Goal: Use online tool/utility: Utilize a website feature to perform a specific function

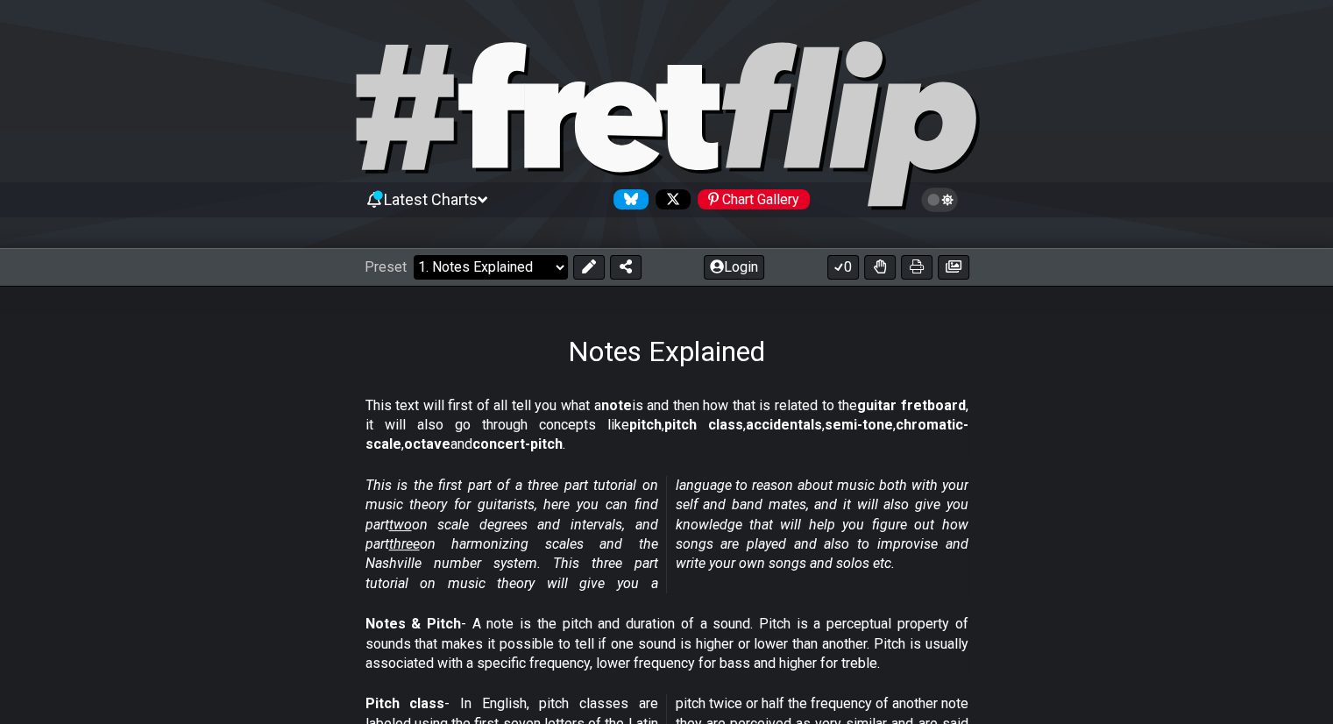
click at [557, 272] on select "Welcome to #fretflip! Initial Preset Custom Preset Minor Pentatonic Major Penta…" at bounding box center [491, 267] width 154 height 25
click at [414, 255] on select "Welcome to #fretflip! Initial Preset Custom Preset Minor Pentatonic Major Penta…" at bounding box center [491, 267] width 154 height 25
select select "/welcome"
select select "C"
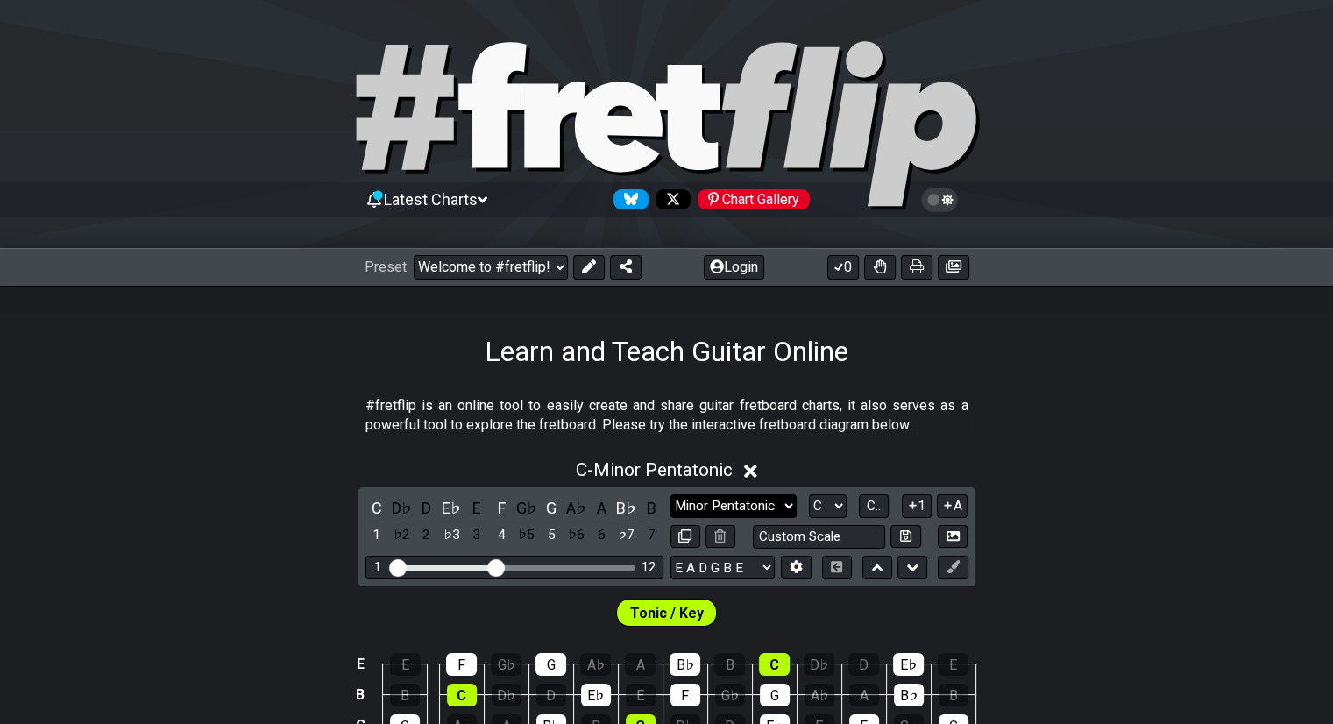
click at [782, 501] on select "Minor Pentatonic Click to edit Minor Pentatonic Major Pentatonic Minor Blues Ma…" at bounding box center [733, 506] width 126 height 24
select select "Major Pentatonic"
click at [670, 494] on select "Minor Pentatonic Click to edit Minor Pentatonic Major Pentatonic Minor Blues Ma…" at bounding box center [733, 506] width 126 height 24
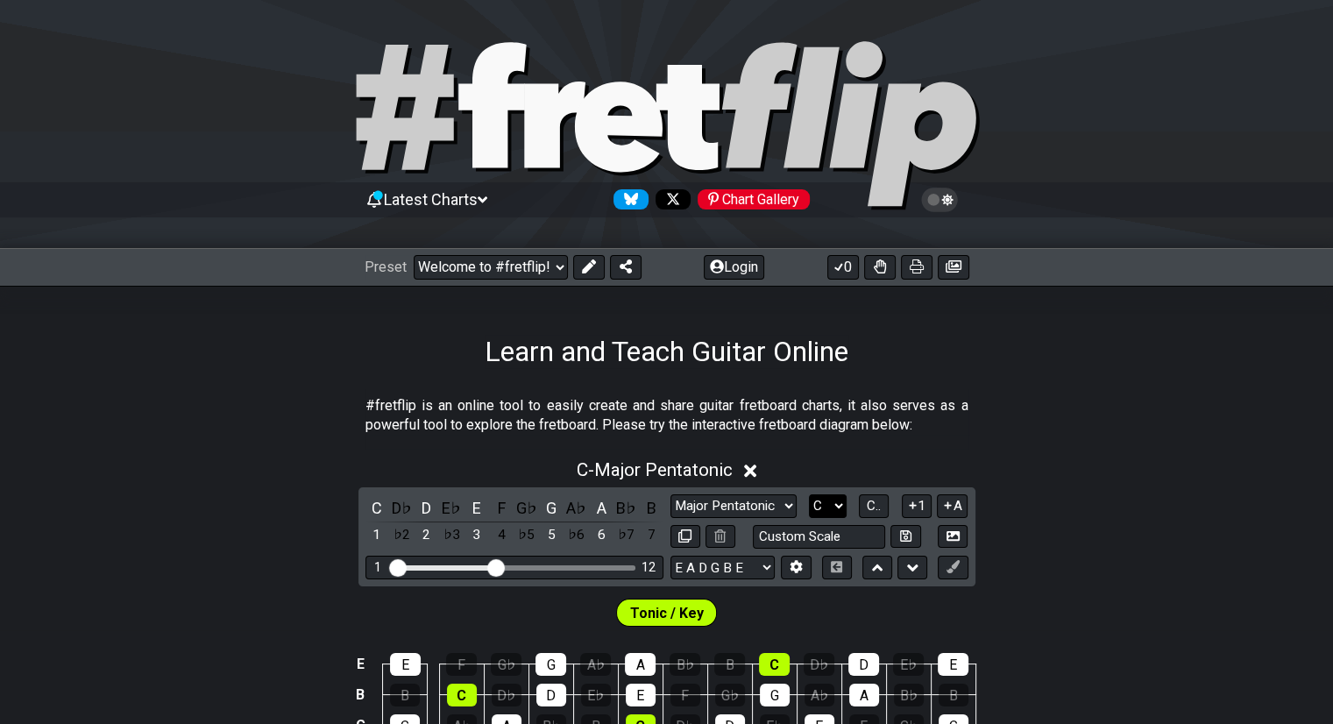
click at [837, 503] on select "A♭ A A♯ B♭ B C C♯ D♭ D D♯ E♭ E F F♯ G♭ G G♯" at bounding box center [828, 506] width 38 height 24
select select "Eb"
click at [809, 494] on select "A♭ A A♯ B♭ B C C♯ D♭ D D♯ E♭ E F F♯ G♭ G G♯" at bounding box center [828, 506] width 38 height 24
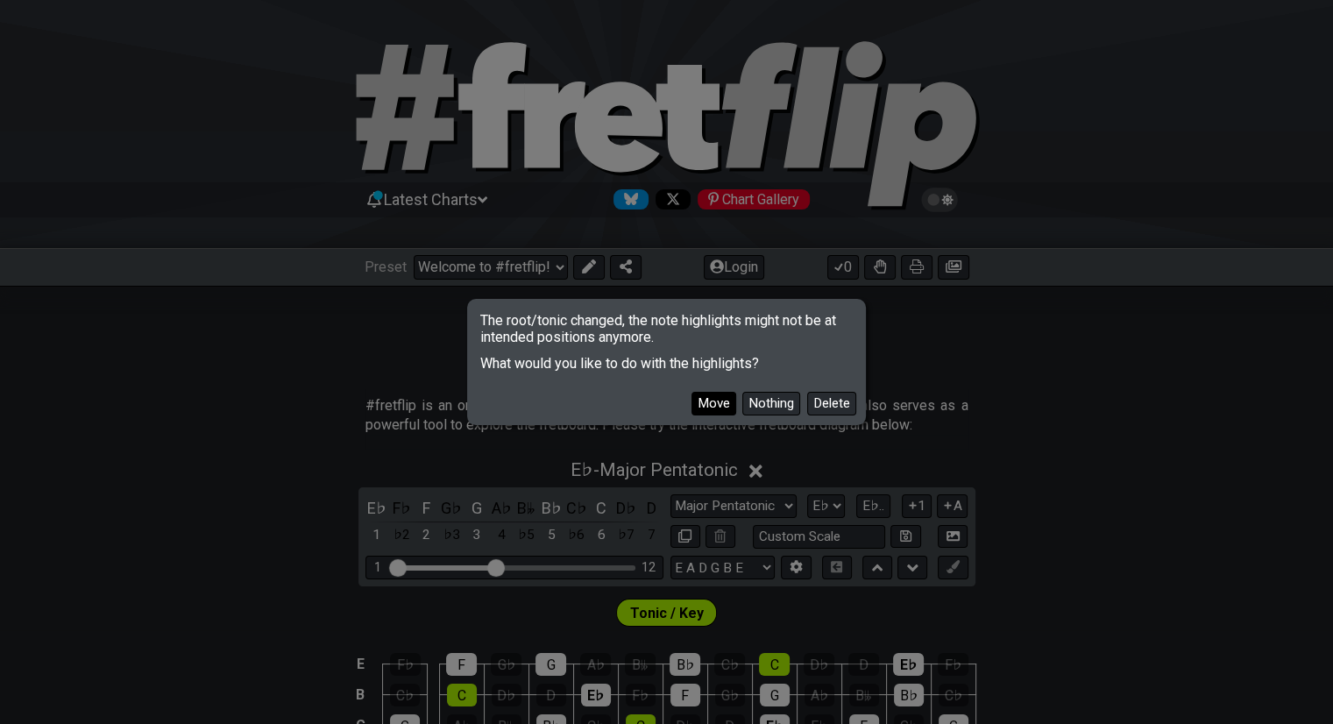
click at [715, 402] on button "Move" at bounding box center [713, 404] width 45 height 24
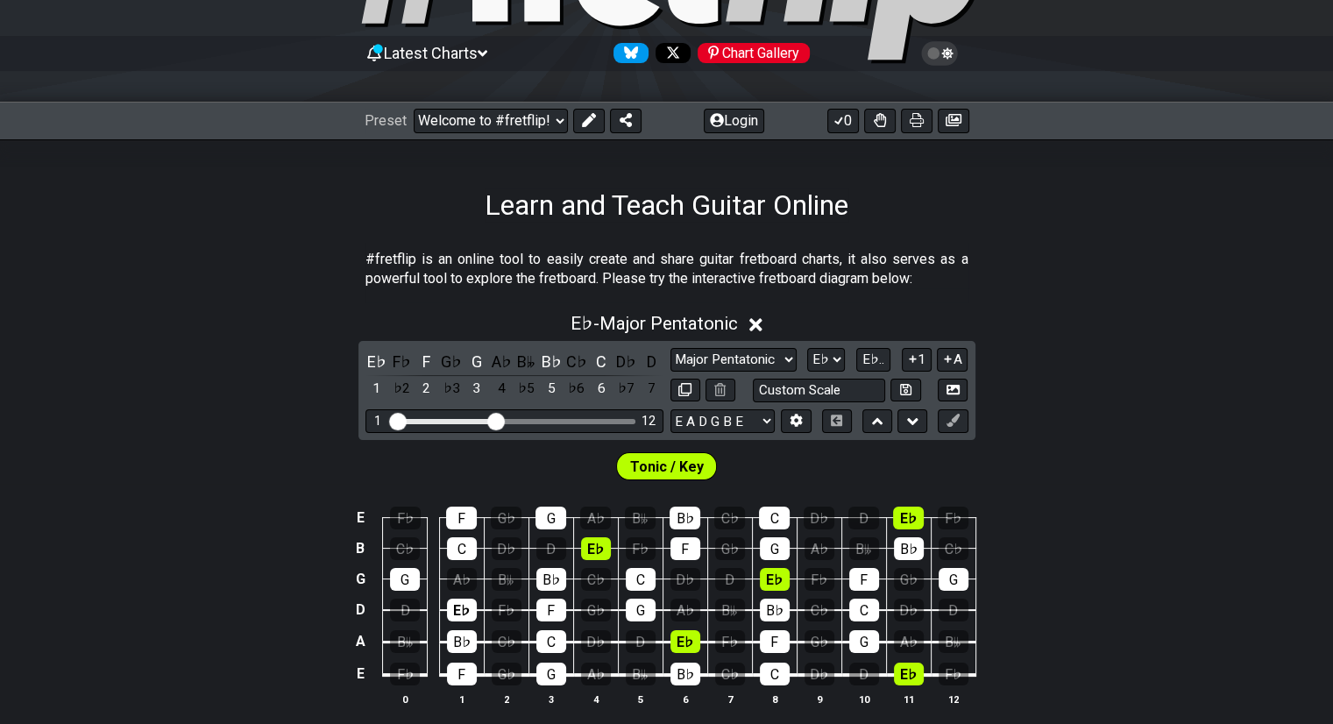
scroll to position [154, 0]
